Goal: Task Accomplishment & Management: Complete application form

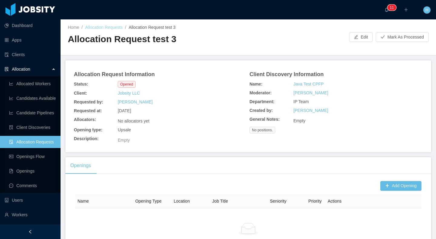
click at [108, 28] on link "Allocation Requests" at bounding box center [104, 27] width 38 height 5
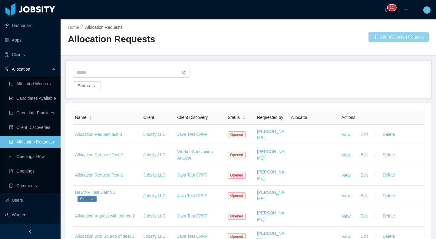
click at [414, 32] on button "Add Allocation Request" at bounding box center [399, 37] width 60 height 10
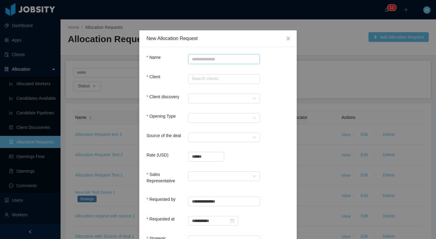
click at [193, 56] on input "Name" at bounding box center [224, 59] width 72 height 10
type input "**********"
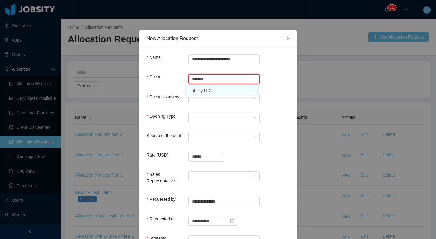
click at [244, 89] on li "Jobsity LLC" at bounding box center [222, 91] width 72 height 10
type input "**********"
click at [221, 99] on div at bounding box center [222, 98] width 60 height 9
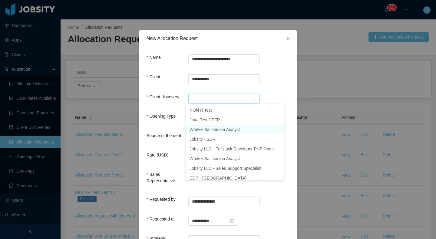
click at [203, 128] on li "Worker Satisfacion Analyst" at bounding box center [235, 130] width 98 height 10
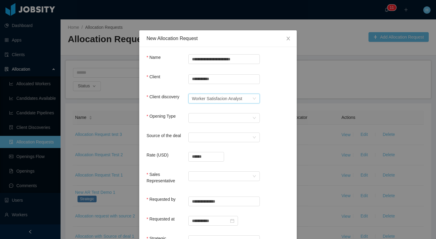
click at [199, 123] on div "Opening Type Select Opening Type" at bounding box center [218, 119] width 143 height 12
click at [209, 111] on form "**********" at bounding box center [218, 191] width 143 height 274
click at [208, 116] on div "Select Opening Type" at bounding box center [222, 117] width 60 height 9
click at [202, 137] on li "Upsale" at bounding box center [222, 139] width 72 height 10
click at [203, 136] on div "Select a Source" at bounding box center [222, 137] width 60 height 9
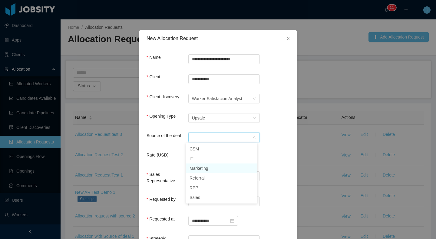
click at [207, 170] on li "Marketing" at bounding box center [222, 168] width 72 height 10
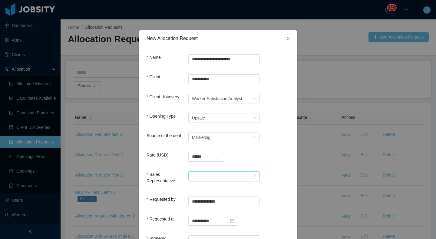
click at [216, 173] on div at bounding box center [222, 176] width 60 height 9
click at [211, 188] on li "[PERSON_NAME] [PERSON_NAME]" at bounding box center [222, 188] width 72 height 10
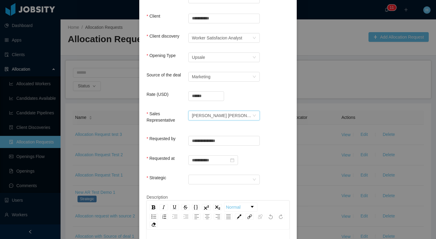
scroll to position [69, 0]
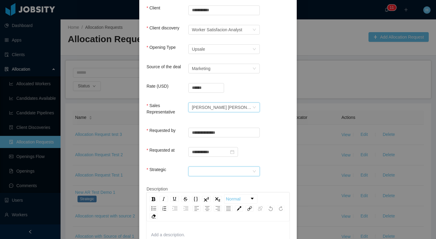
click at [209, 175] on div at bounding box center [224, 171] width 72 height 10
click at [206, 191] on li "No" at bounding box center [222, 192] width 72 height 10
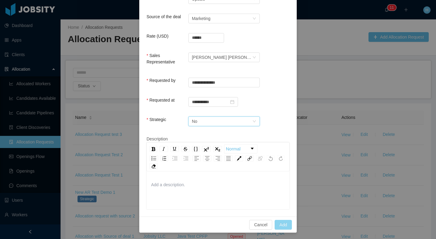
click at [280, 224] on button "Add" at bounding box center [283, 225] width 17 height 10
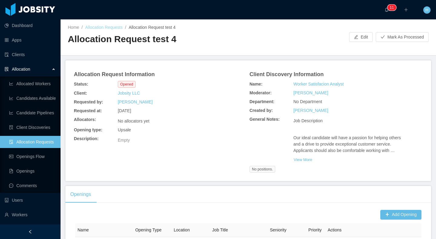
click at [114, 28] on link "Allocation Requests" at bounding box center [104, 27] width 38 height 5
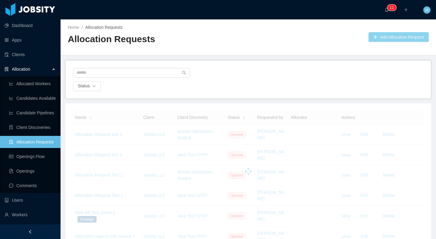
click at [391, 39] on button "Add Allocation Request" at bounding box center [399, 37] width 60 height 10
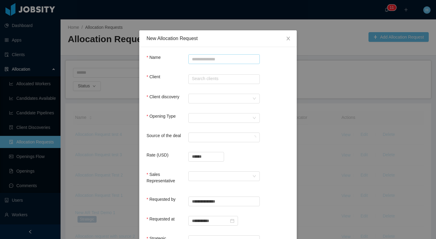
drag, startPoint x: 183, startPoint y: 55, endPoint x: 188, endPoint y: 57, distance: 5.3
click at [186, 57] on div "Name" at bounding box center [218, 60] width 143 height 12
click at [188, 57] on input "Name" at bounding box center [224, 59] width 72 height 10
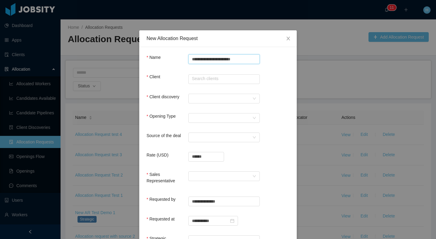
type input "**********"
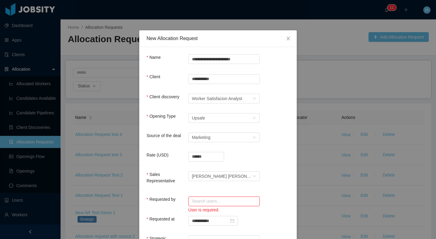
click at [244, 194] on form "**********" at bounding box center [218, 191] width 143 height 274
click at [235, 202] on input "text" at bounding box center [224, 201] width 72 height 10
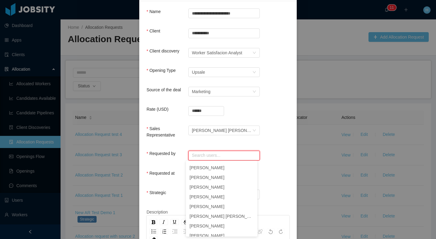
scroll to position [144, 0]
click at [218, 167] on li "[PERSON_NAME]" at bounding box center [222, 168] width 72 height 10
type input "**********"
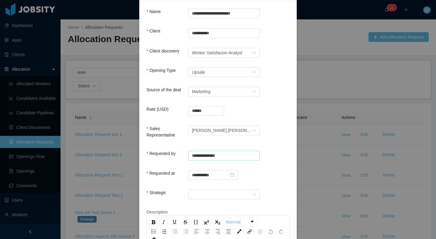
scroll to position [119, 0]
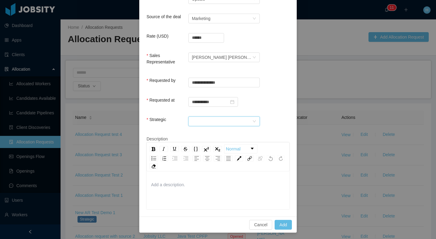
click at [230, 124] on div at bounding box center [222, 121] width 60 height 9
click at [197, 130] on li "Yes" at bounding box center [222, 133] width 72 height 10
click at [279, 227] on button "Add" at bounding box center [283, 225] width 17 height 10
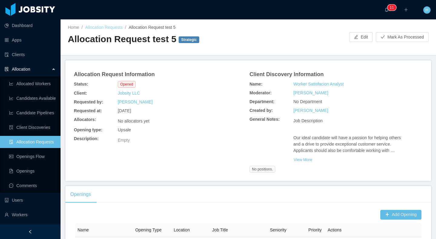
click at [120, 29] on link "Allocation Requests" at bounding box center [104, 27] width 38 height 5
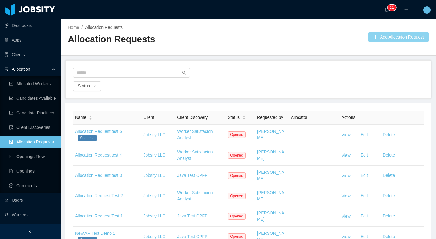
click at [379, 37] on button "Add Allocation Request" at bounding box center [399, 37] width 60 height 10
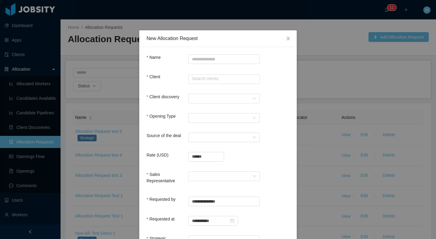
click at [204, 64] on div "Name" at bounding box center [218, 60] width 143 height 12
click at [204, 63] on input "Name" at bounding box center [224, 59] width 72 height 10
type input "**********"
click at [255, 171] on div at bounding box center [224, 176] width 72 height 10
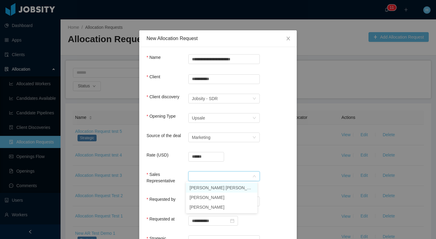
click at [234, 188] on li "[PERSON_NAME] [PERSON_NAME]" at bounding box center [222, 188] width 72 height 10
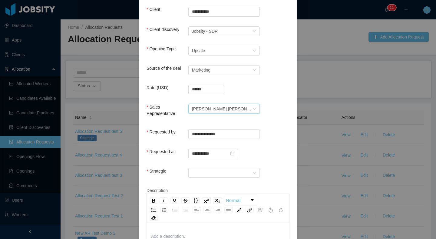
scroll to position [68, 0]
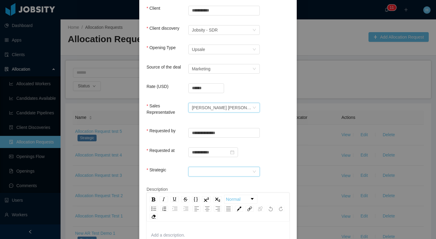
click at [221, 174] on div at bounding box center [222, 171] width 60 height 9
click at [198, 184] on li "Yes" at bounding box center [222, 183] width 72 height 10
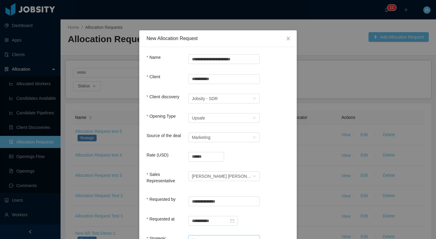
scroll to position [119, 0]
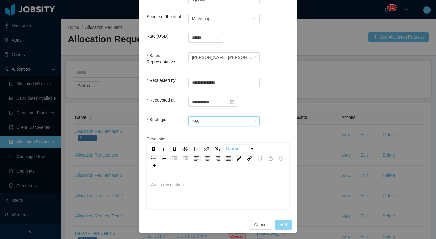
click at [285, 226] on button "Add" at bounding box center [283, 225] width 17 height 10
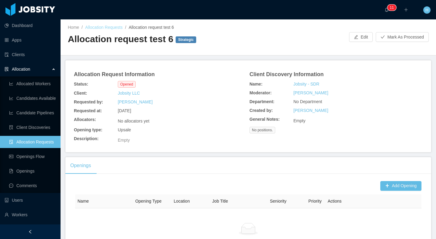
click at [106, 26] on link "Allocation Requests" at bounding box center [104, 27] width 38 height 5
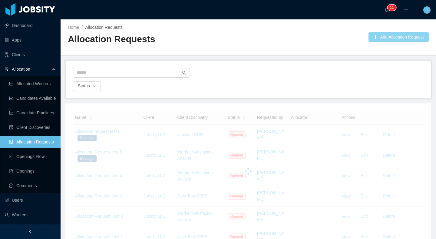
click at [407, 40] on button "Add Allocation Request" at bounding box center [399, 37] width 60 height 10
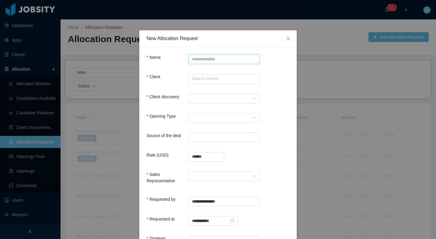
click at [215, 61] on input "Name" at bounding box center [224, 59] width 72 height 10
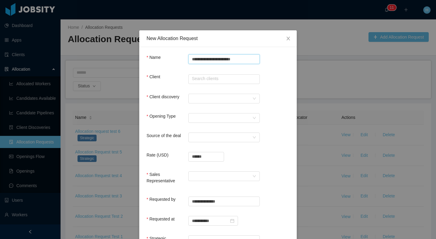
type input "**********"
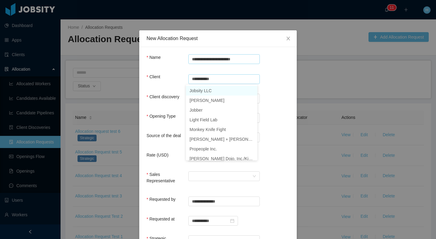
type input "**********"
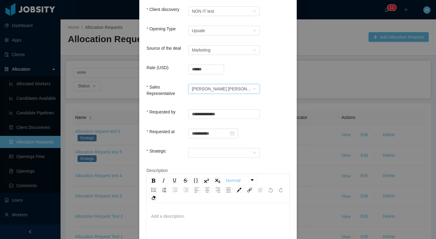
scroll to position [93, 0]
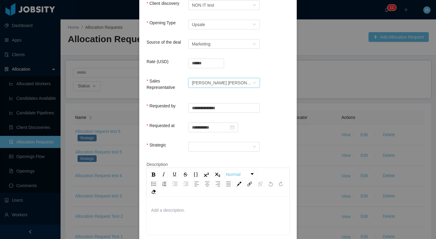
click at [203, 138] on form "**********" at bounding box center [218, 98] width 143 height 274
click at [201, 142] on div at bounding box center [222, 146] width 60 height 9
click at [201, 163] on li "No" at bounding box center [222, 168] width 72 height 10
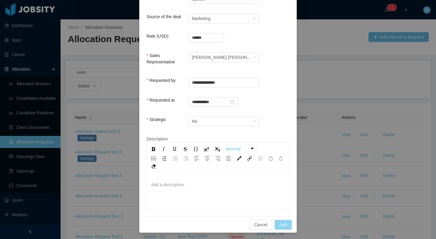
click at [280, 222] on button "Add" at bounding box center [283, 225] width 17 height 10
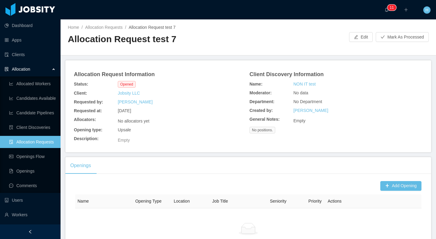
click at [116, 21] on div "Home / Allocation Requests / Allocation Request test 7 / Allocation Request tes…" at bounding box center [249, 37] width 376 height 36
click at [111, 25] on link "Allocation Requests" at bounding box center [104, 27] width 38 height 5
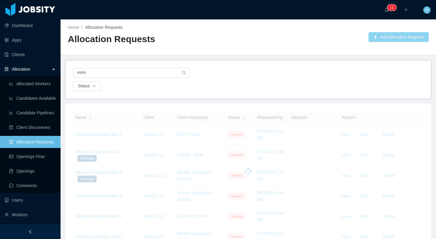
click at [388, 39] on button "Add Allocation Request" at bounding box center [399, 37] width 60 height 10
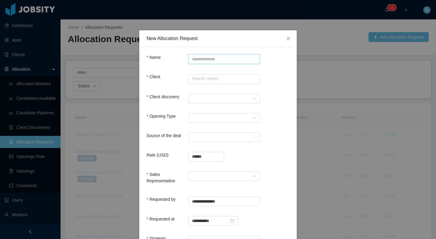
click at [230, 62] on input "Name" at bounding box center [224, 59] width 72 height 10
type input "*"
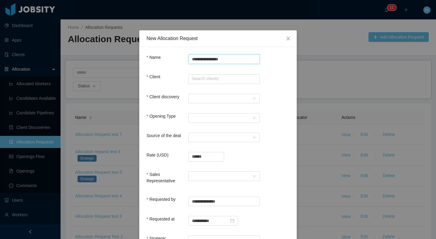
type input "**********"
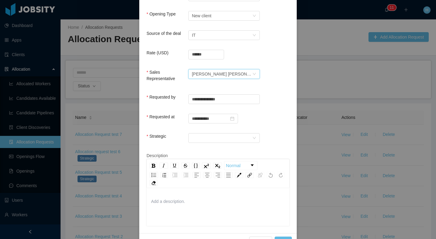
scroll to position [102, 0]
click at [219, 143] on div "Strategic" at bounding box center [218, 140] width 143 height 12
click at [221, 142] on div at bounding box center [222, 138] width 60 height 9
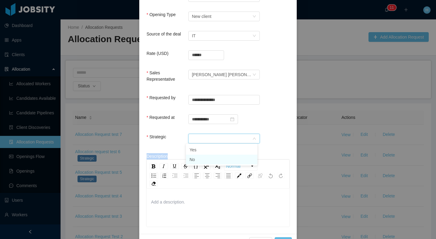
click at [220, 162] on li "No" at bounding box center [222, 160] width 72 height 10
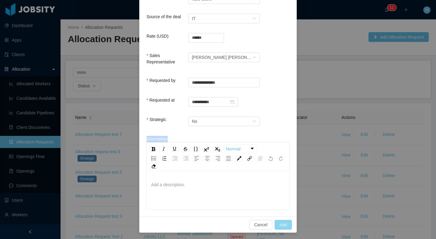
click at [281, 227] on button "Add" at bounding box center [283, 225] width 17 height 10
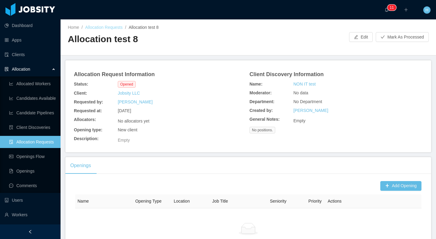
click at [113, 29] on link "Allocation Requests" at bounding box center [104, 27] width 38 height 5
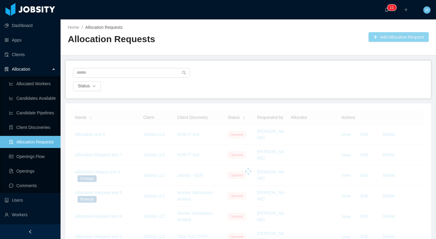
click at [384, 38] on button "Add Allocation Request" at bounding box center [399, 37] width 60 height 10
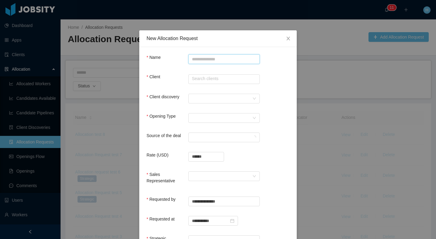
click at [232, 59] on input "Name" at bounding box center [224, 59] width 72 height 10
type input "**********"
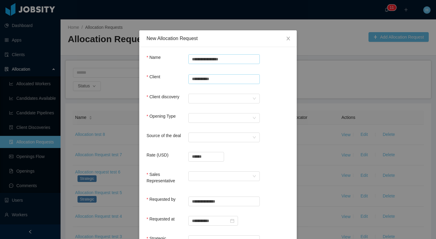
type input "**********"
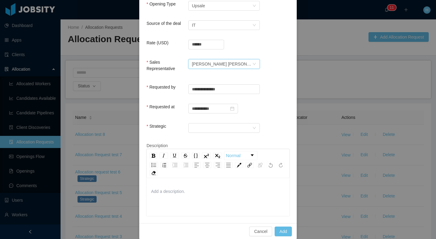
scroll to position [119, 0]
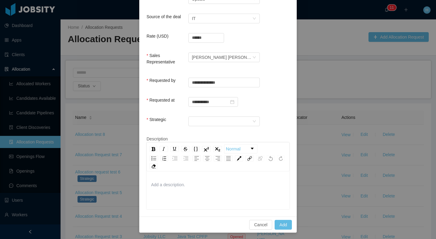
click at [190, 125] on div "Strategic" at bounding box center [218, 122] width 143 height 12
click at [192, 123] on div at bounding box center [222, 121] width 60 height 9
click at [194, 137] on li "No" at bounding box center [222, 142] width 72 height 10
click at [285, 227] on button "Add" at bounding box center [283, 225] width 17 height 10
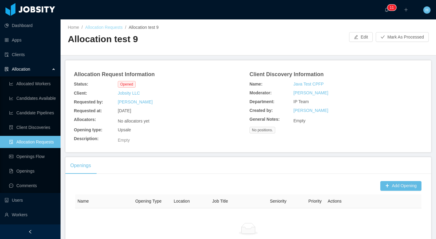
click at [100, 29] on link "Allocation Requests" at bounding box center [104, 27] width 38 height 5
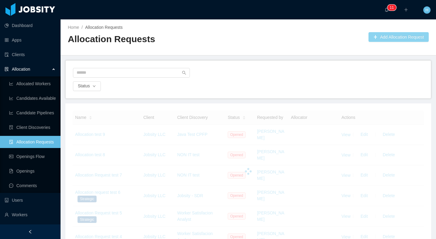
click at [383, 41] on button "Add Allocation Request" at bounding box center [399, 37] width 60 height 10
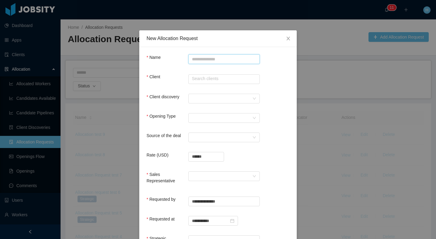
click at [207, 57] on input "Name" at bounding box center [224, 59] width 72 height 10
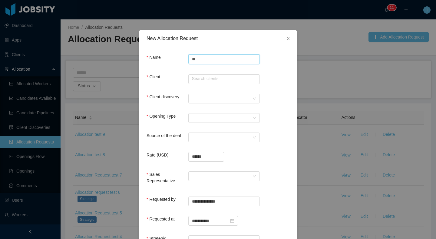
type input "*"
type input "**********"
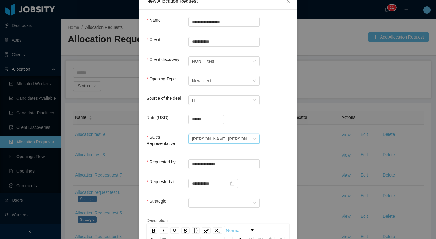
scroll to position [99, 0]
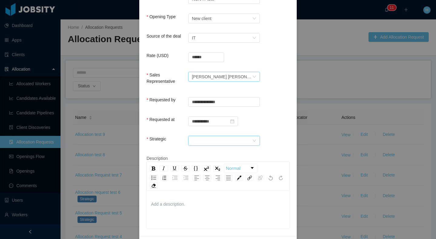
click at [212, 144] on div at bounding box center [222, 140] width 60 height 9
click at [191, 162] on li "No" at bounding box center [222, 162] width 72 height 10
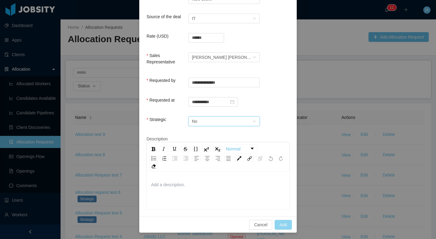
click at [286, 225] on button "Add" at bounding box center [283, 225] width 17 height 10
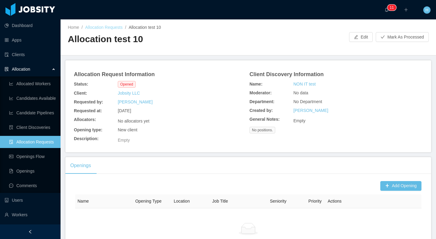
click at [87, 25] on link "Allocation Requests" at bounding box center [104, 27] width 38 height 5
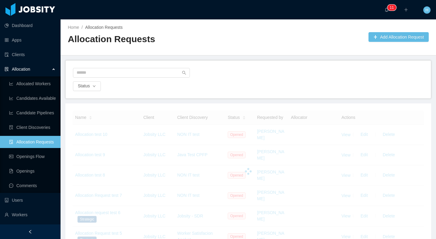
click at [366, 42] on div "Home / Allocation Requests / Allocation Requests Add Allocation Request" at bounding box center [249, 37] width 376 height 36
click at [369, 39] on button "Add Allocation Request" at bounding box center [399, 37] width 60 height 10
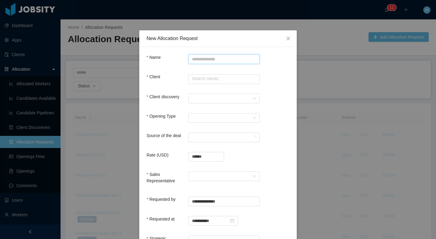
click at [217, 61] on input "Name" at bounding box center [224, 59] width 72 height 10
type input "**********"
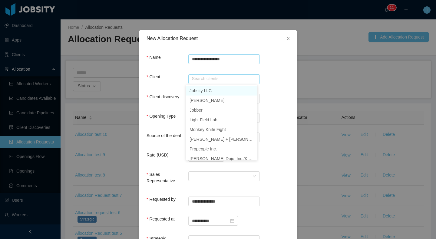
type input "**********"
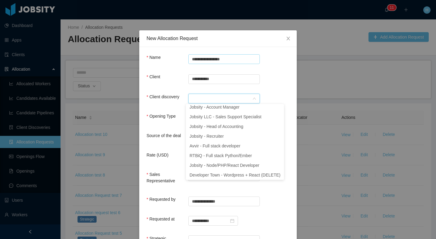
scroll to position [1, 0]
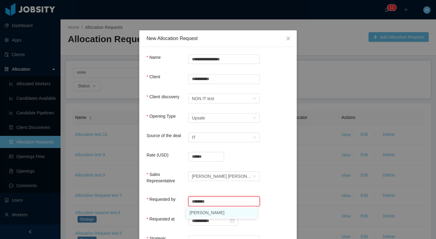
click at [227, 214] on li "[PERSON_NAME]" at bounding box center [222, 213] width 72 height 10
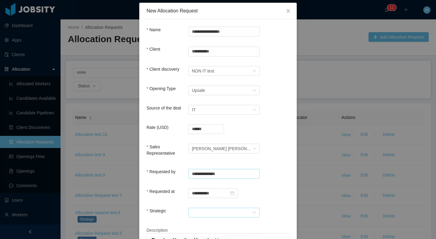
scroll to position [42, 0]
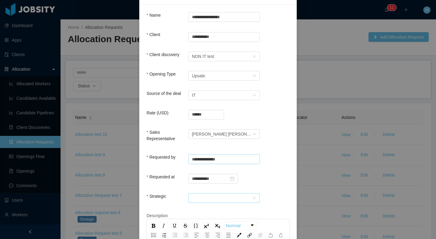
type input "**********"
click at [206, 194] on div at bounding box center [222, 197] width 60 height 9
click at [195, 215] on li "No" at bounding box center [222, 219] width 72 height 10
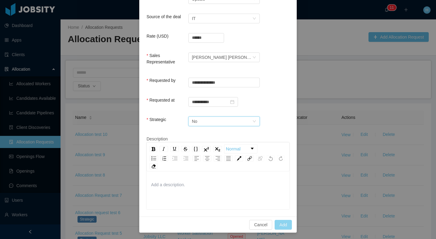
click at [282, 225] on button "Add" at bounding box center [283, 225] width 17 height 10
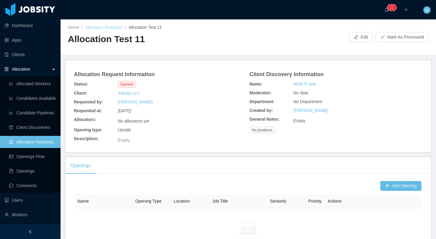
click at [116, 28] on link "Allocation Requests" at bounding box center [104, 27] width 38 height 5
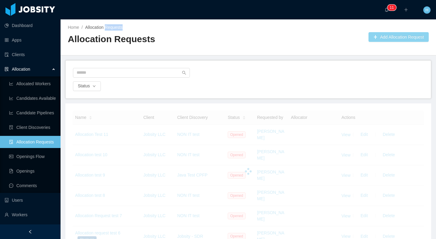
click at [398, 40] on button "Add Allocation Request" at bounding box center [399, 37] width 60 height 10
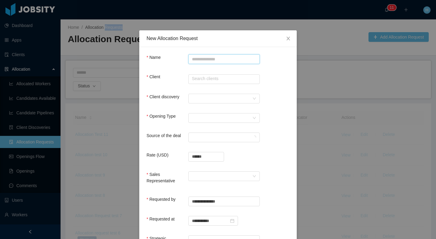
click at [245, 61] on input "Name" at bounding box center [224, 59] width 72 height 10
type input "**********"
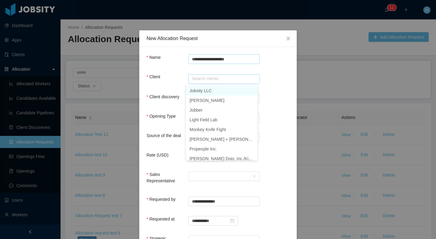
type input "**********"
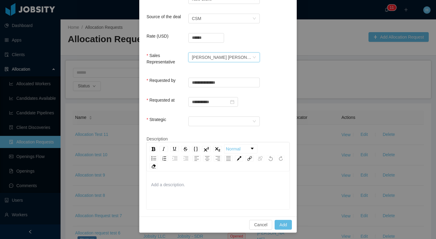
scroll to position [117, 0]
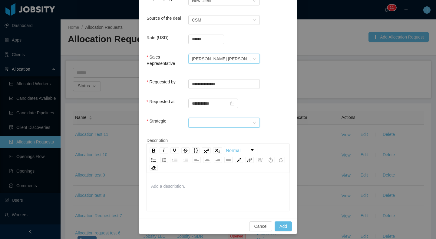
click at [209, 125] on div at bounding box center [222, 122] width 60 height 9
click at [218, 142] on li "No" at bounding box center [222, 144] width 72 height 10
click at [281, 231] on div "Cancel Add" at bounding box center [218, 226] width 158 height 16
click at [283, 227] on button "Add" at bounding box center [283, 226] width 17 height 10
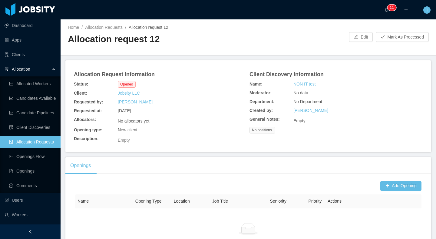
click at [108, 22] on div "Home / Allocation Requests / Allocation request 12 / Allocation request 12 Edit…" at bounding box center [249, 37] width 376 height 36
click at [102, 27] on link "Allocation Requests" at bounding box center [104, 27] width 38 height 5
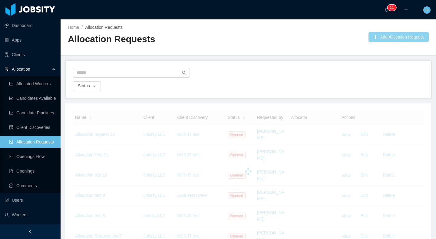
click at [388, 40] on button "Add Allocation Request" at bounding box center [399, 37] width 60 height 10
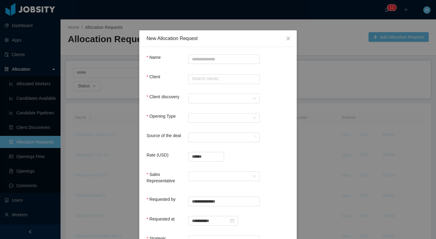
click at [209, 64] on div "Name" at bounding box center [218, 60] width 143 height 12
click at [209, 63] on input "Name" at bounding box center [224, 59] width 72 height 10
click at [0, 238] on com-1password-button at bounding box center [0, 239] width 0 height 0
type input "**********"
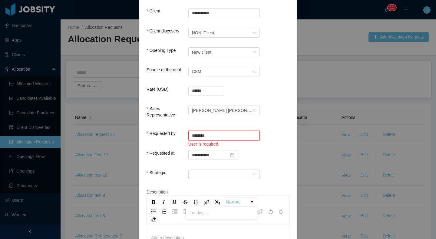
scroll to position [70, 0]
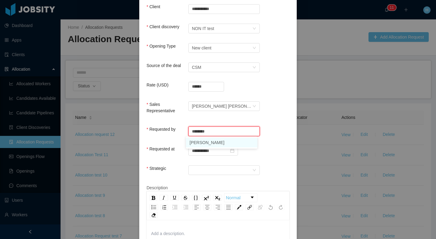
click at [218, 140] on li "[PERSON_NAME]" at bounding box center [222, 143] width 72 height 10
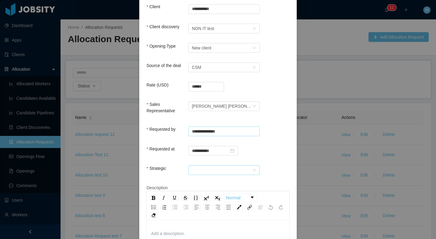
type input "**********"
click at [205, 170] on div at bounding box center [222, 169] width 60 height 9
click at [206, 187] on li "No" at bounding box center [222, 191] width 72 height 10
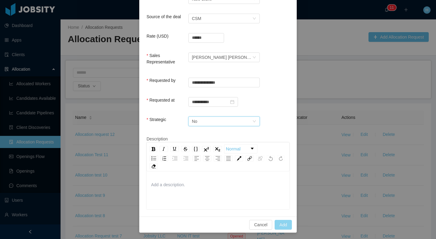
click at [275, 220] on button "Add" at bounding box center [283, 225] width 17 height 10
